Goal: Task Accomplishment & Management: Use online tool/utility

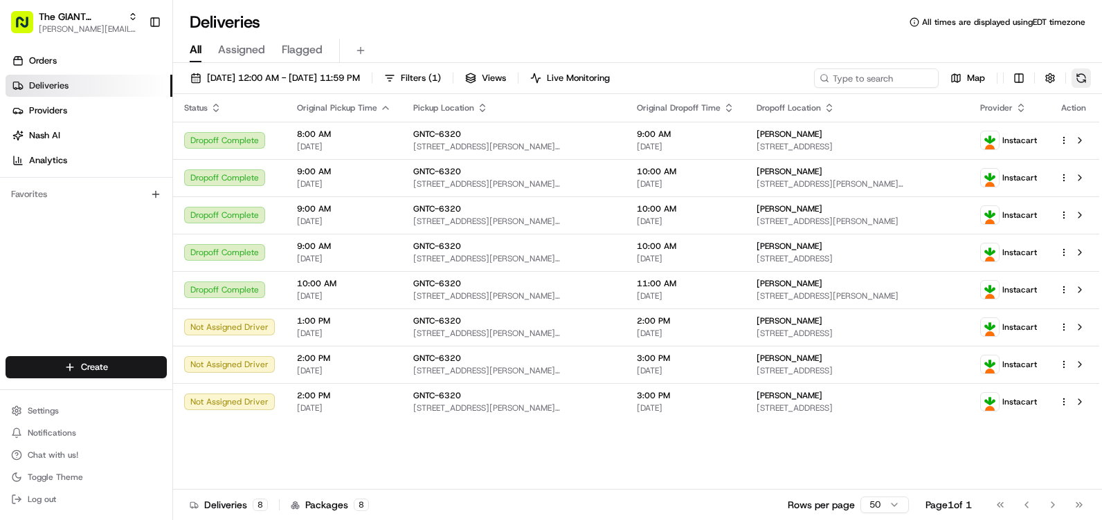
click at [1073, 75] on button at bounding box center [1080, 78] width 19 height 19
click at [1090, 87] on div "Map" at bounding box center [952, 78] width 277 height 19
click at [1080, 76] on button at bounding box center [1080, 78] width 19 height 19
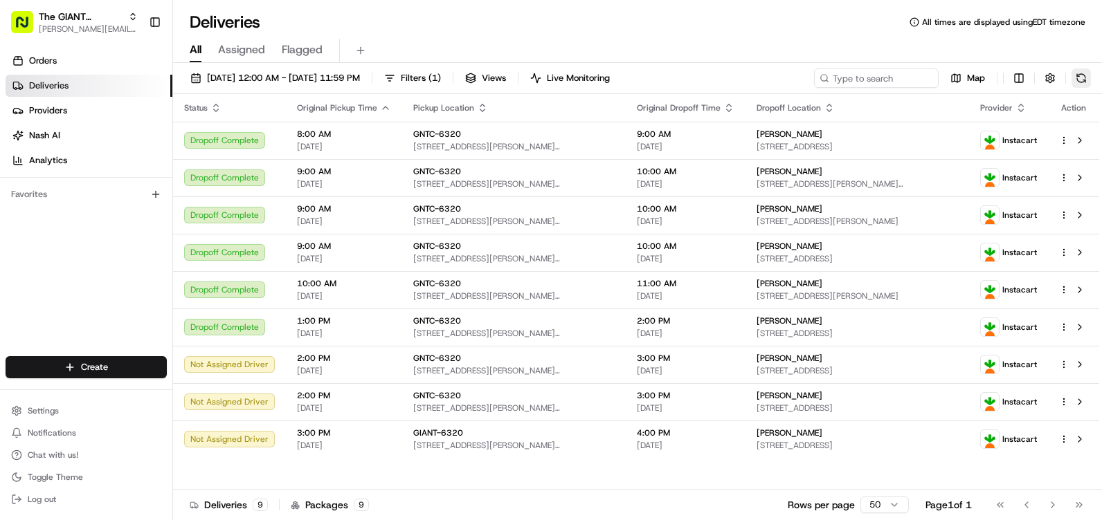
click at [1076, 71] on button at bounding box center [1080, 78] width 19 height 19
click at [1082, 75] on button at bounding box center [1080, 78] width 19 height 19
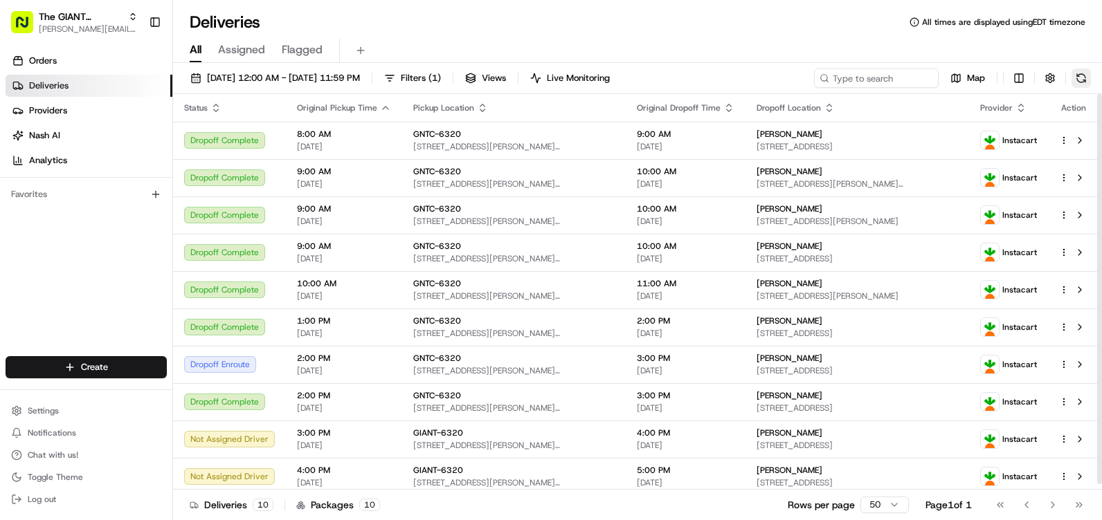
click at [1089, 78] on button at bounding box center [1080, 78] width 19 height 19
click at [1074, 75] on button at bounding box center [1080, 78] width 19 height 19
click at [1075, 74] on button at bounding box center [1080, 78] width 19 height 19
click at [1087, 75] on button at bounding box center [1080, 78] width 19 height 19
